Goal: Find specific page/section: Find specific page/section

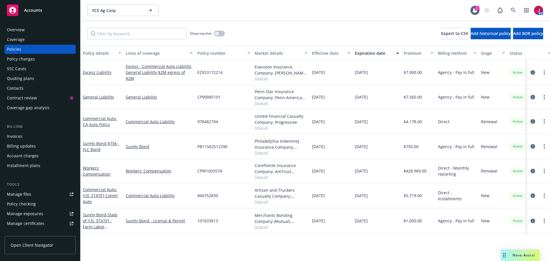
drag, startPoint x: 0, startPoint y: 0, endPoint x: 29, endPoint y: 196, distance: 198.5
click at [29, 196] on div "Manage files" at bounding box center [19, 194] width 24 height 9
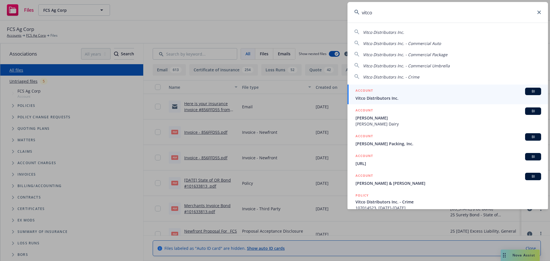
type input "vitco"
click at [481, 90] on div "ACCOUNT BI" at bounding box center [448, 91] width 186 height 7
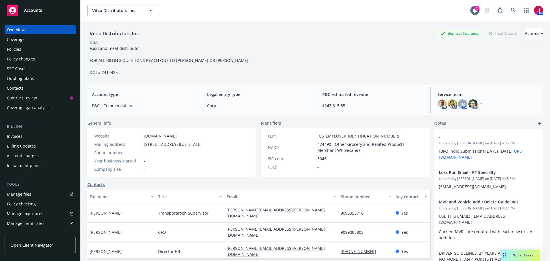
click at [44, 52] on div "Policies" at bounding box center [40, 49] width 66 height 9
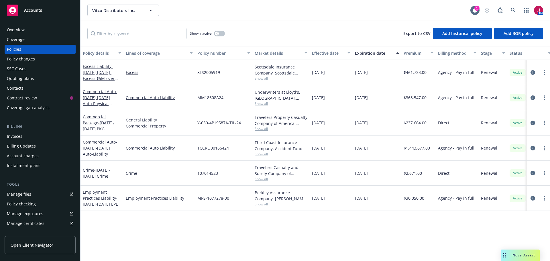
click at [26, 29] on div "Overview" at bounding box center [40, 29] width 66 height 9
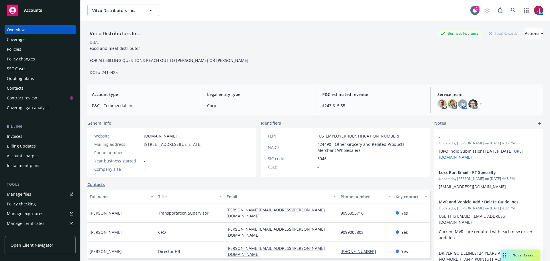
click at [34, 52] on div "Policies" at bounding box center [40, 49] width 66 height 9
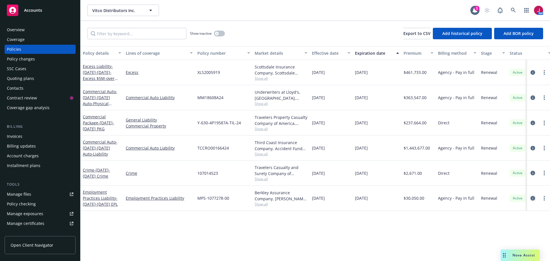
click at [533, 196] on icon "circleInformation" at bounding box center [532, 198] width 5 height 5
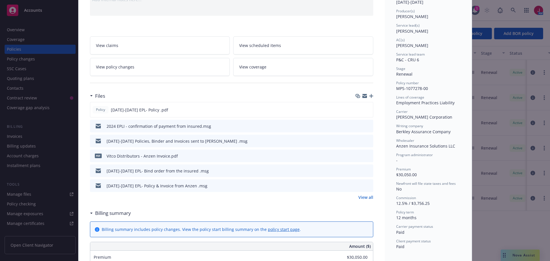
scroll to position [48, 0]
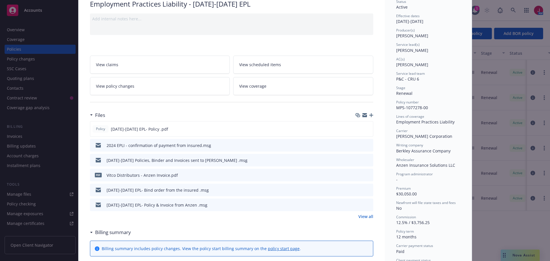
click at [153, 49] on div "View claims View scheduled items View policy changes View coverage" at bounding box center [231, 72] width 283 height 46
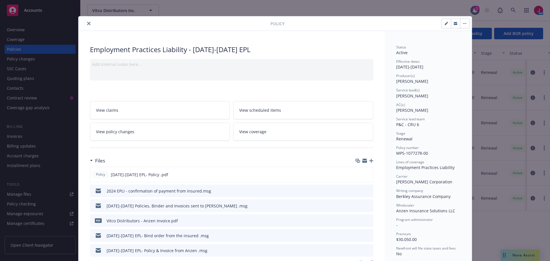
scroll to position [0, 0]
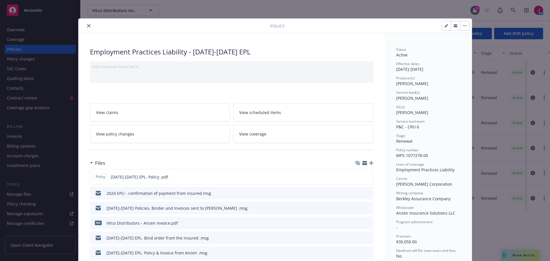
click at [87, 26] on icon "close" at bounding box center [88, 25] width 3 height 3
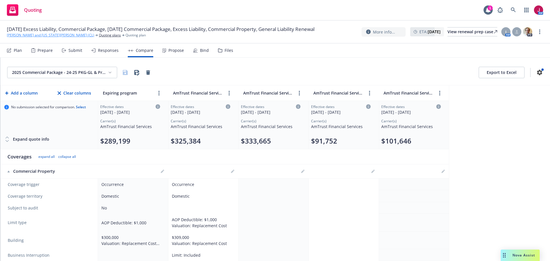
click at [37, 38] on link "[PERSON_NAME] and [US_STATE][PERSON_NAME] (CL)" at bounding box center [50, 35] width 87 height 5
